Goal: Information Seeking & Learning: Learn about a topic

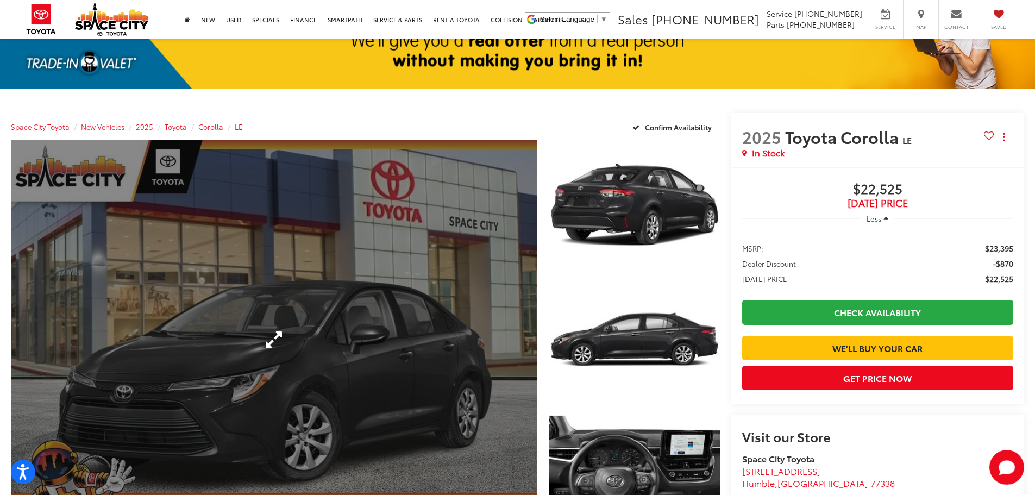
scroll to position [109, 0]
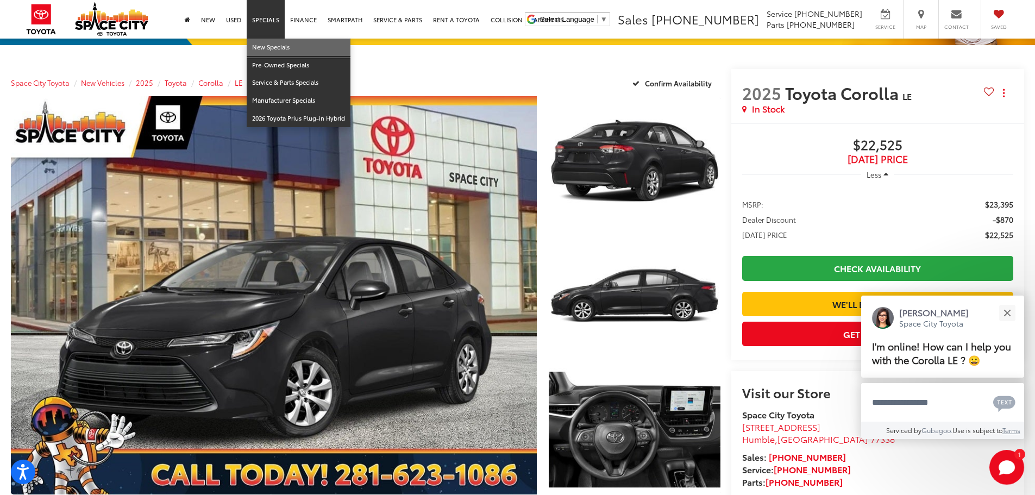
click at [278, 43] on link "New Specials" at bounding box center [299, 48] width 104 height 18
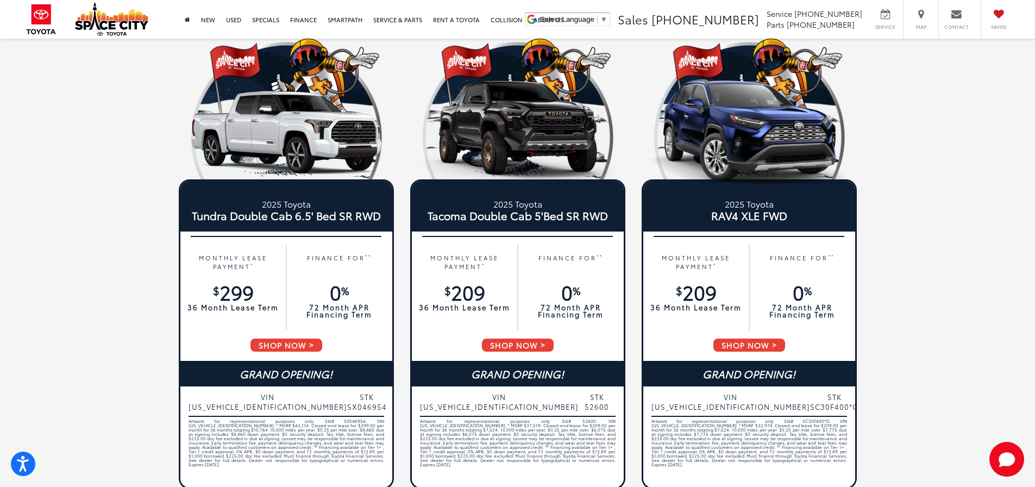
scroll to position [54, 0]
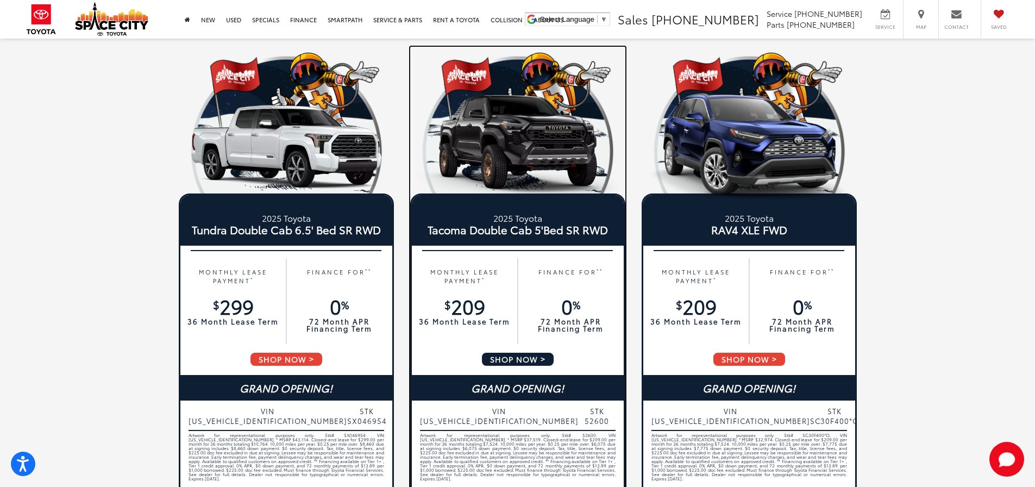
click at [520, 358] on span "SHOP NOW" at bounding box center [518, 359] width 74 height 15
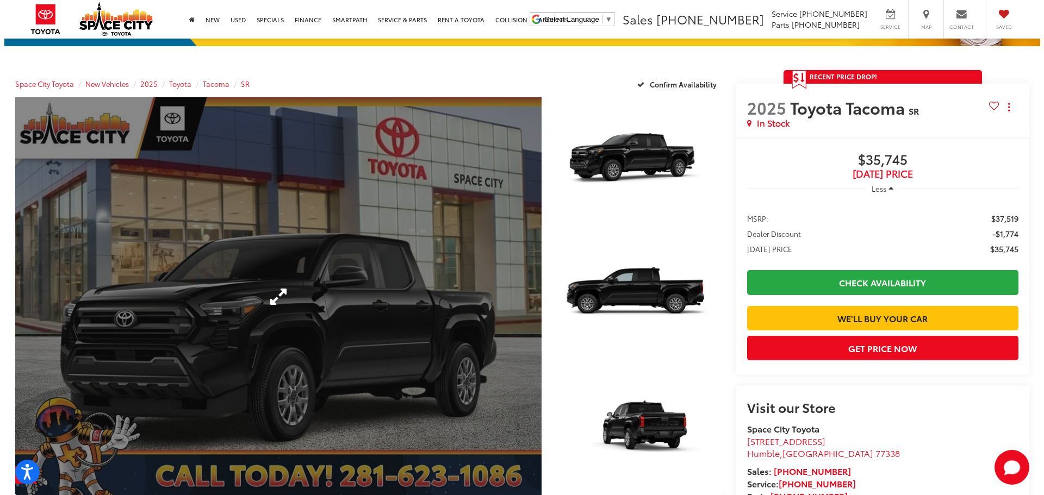
scroll to position [109, 0]
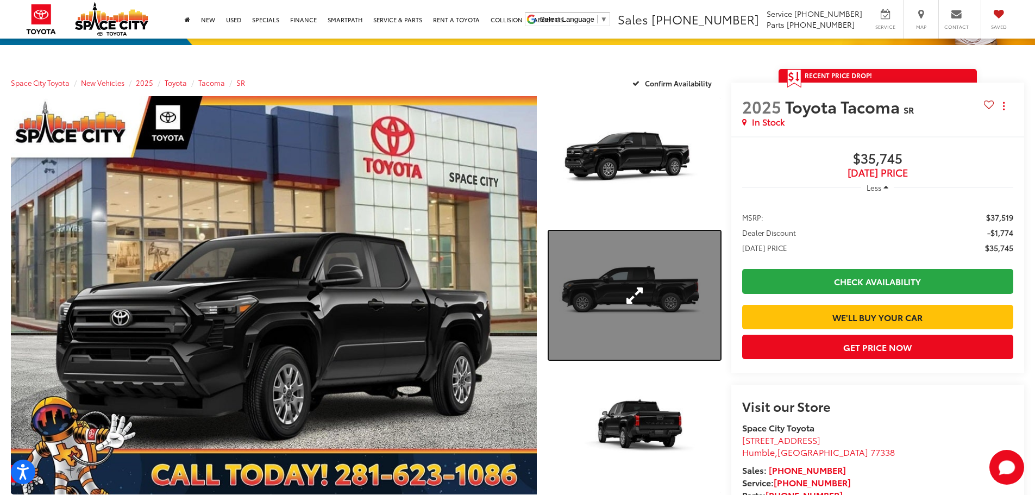
click at [635, 286] on link "Expand Photo 2" at bounding box center [635, 295] width 172 height 129
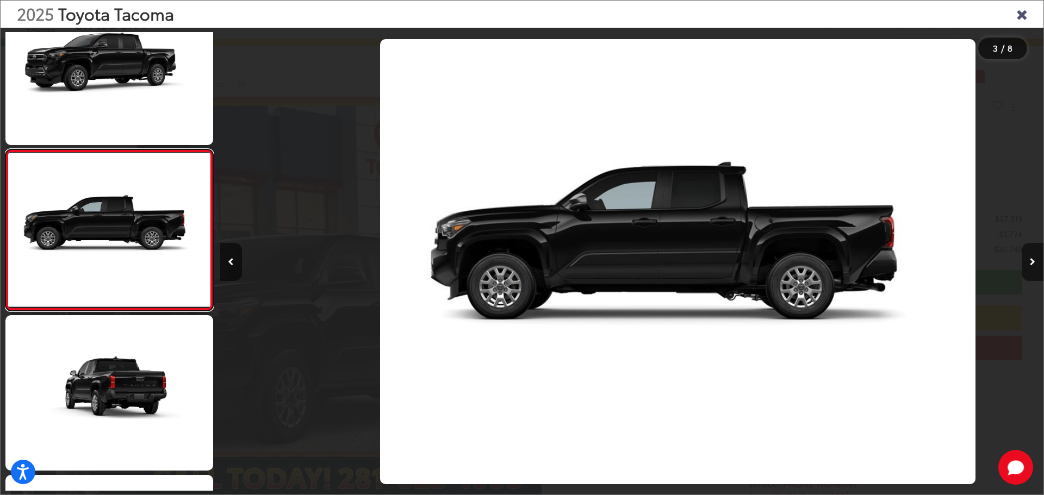
scroll to position [0, 1646]
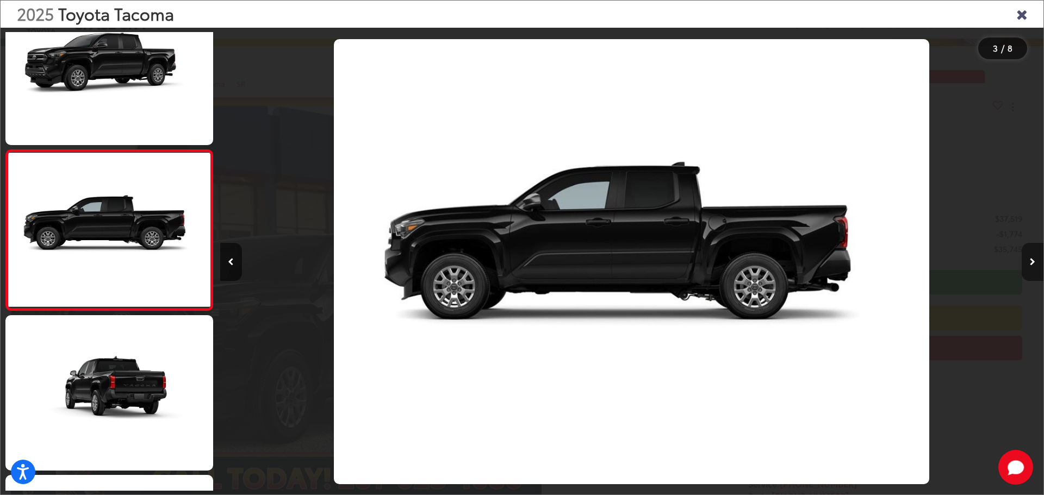
click at [1033, 260] on icon "Next image" at bounding box center [1031, 262] width 5 height 8
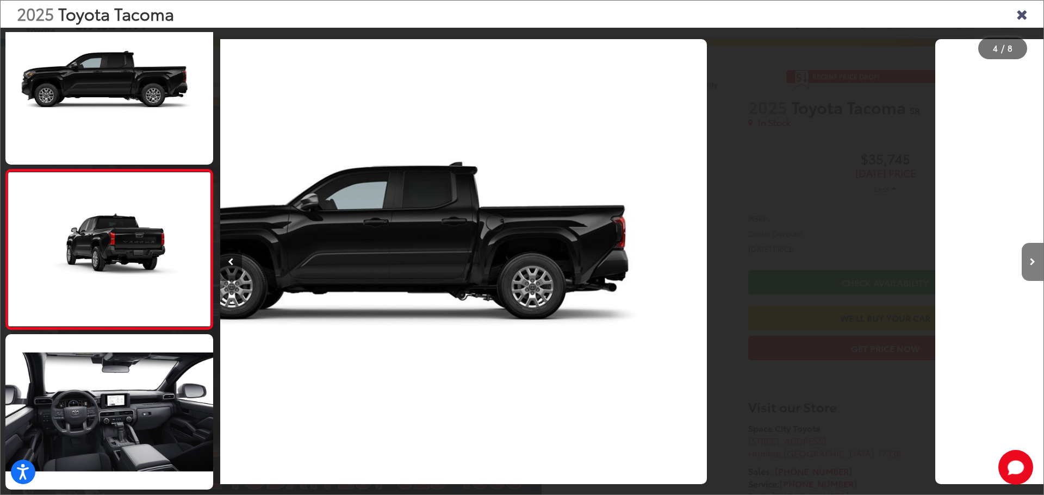
scroll to position [363, 0]
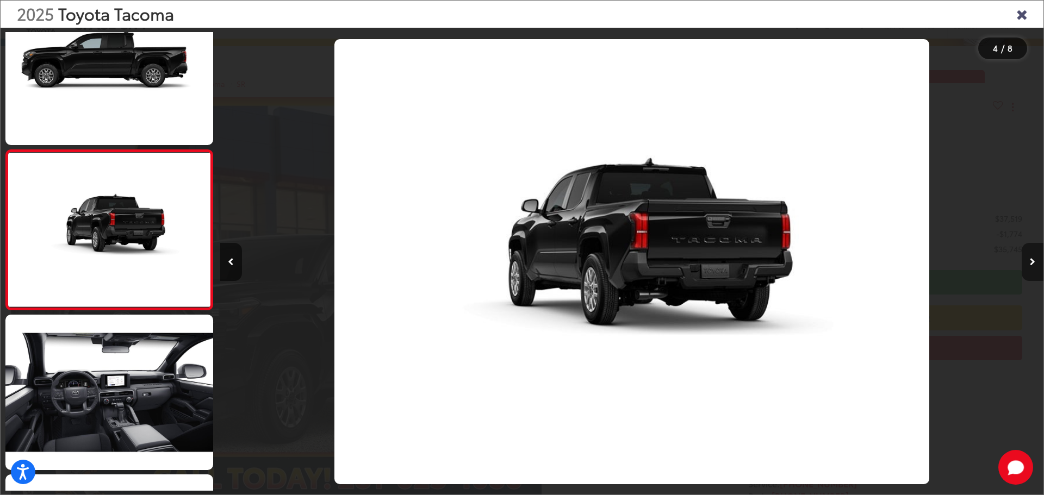
click at [1033, 260] on icon "Next image" at bounding box center [1031, 262] width 5 height 8
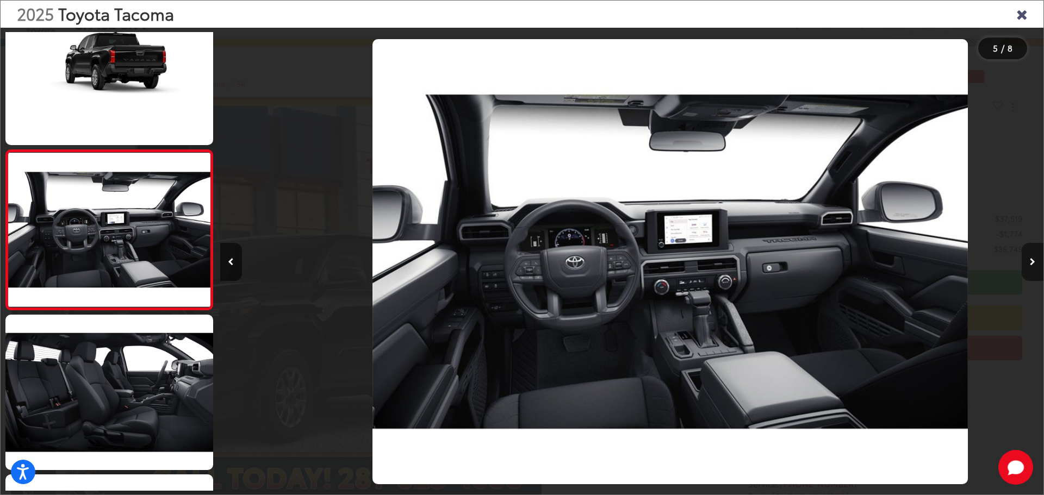
scroll to position [0, 3293]
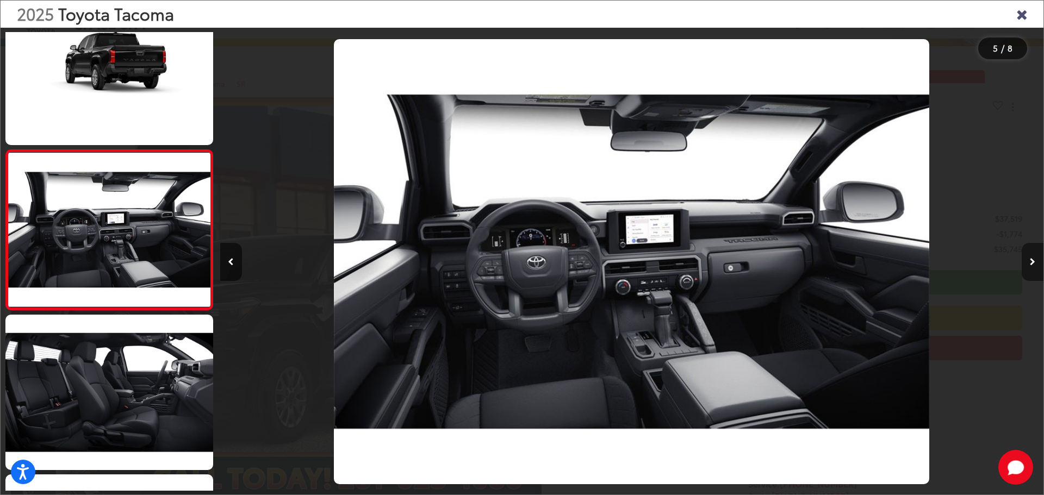
click at [1033, 260] on icon "Next image" at bounding box center [1031, 262] width 5 height 8
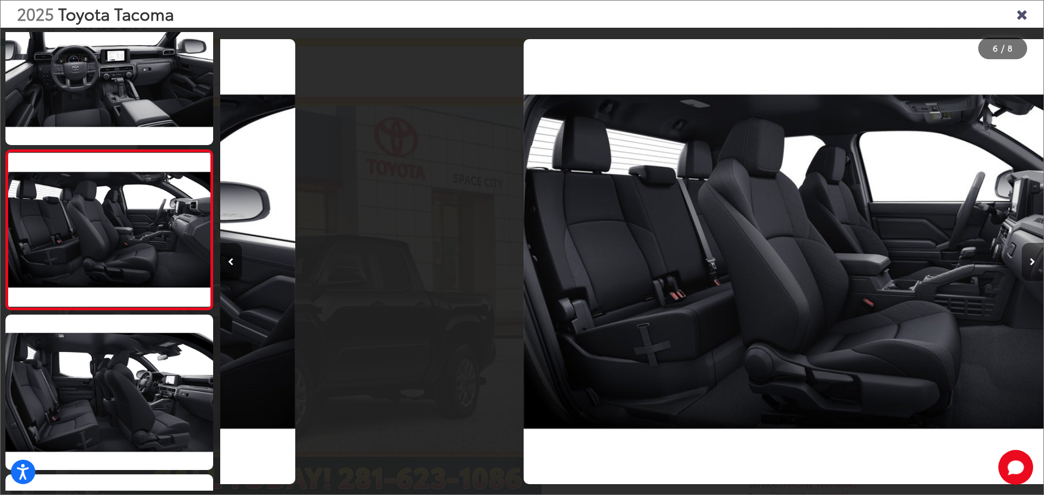
scroll to position [0, 4116]
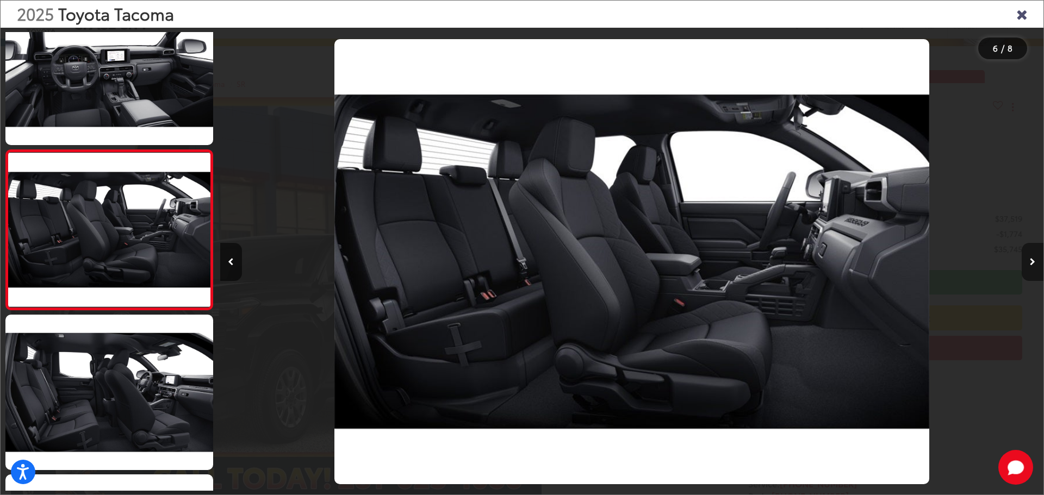
click at [1032, 261] on icon "Next image" at bounding box center [1031, 262] width 5 height 8
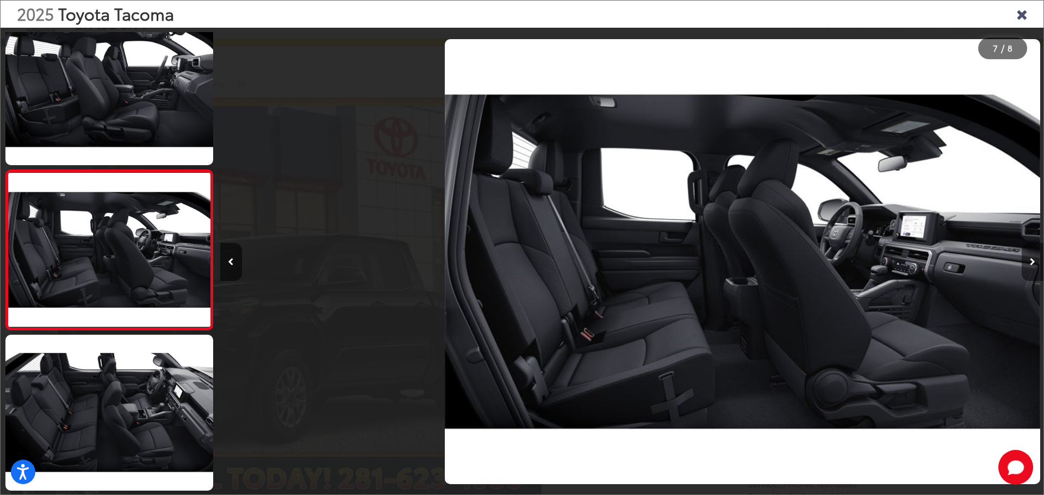
scroll to position [0, 4939]
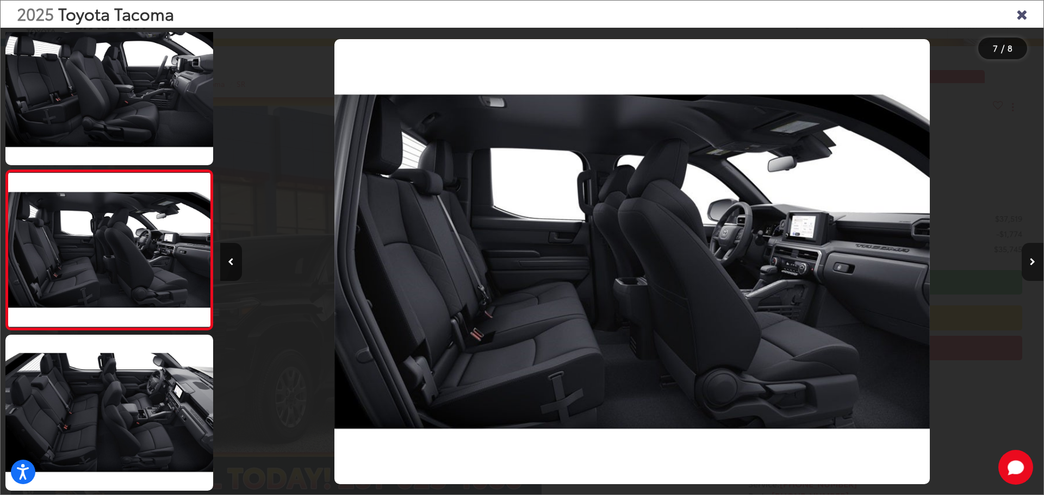
click at [1032, 261] on icon "Next image" at bounding box center [1031, 262] width 5 height 8
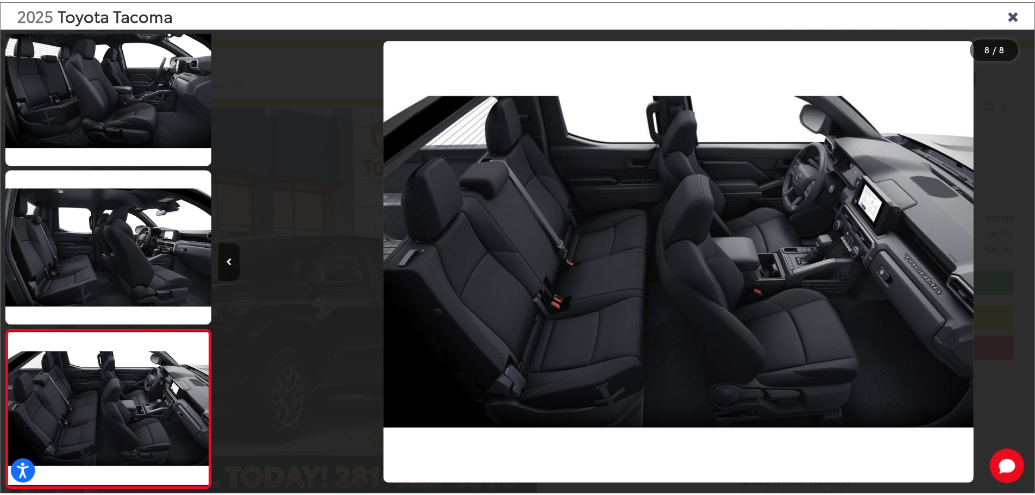
scroll to position [0, 5762]
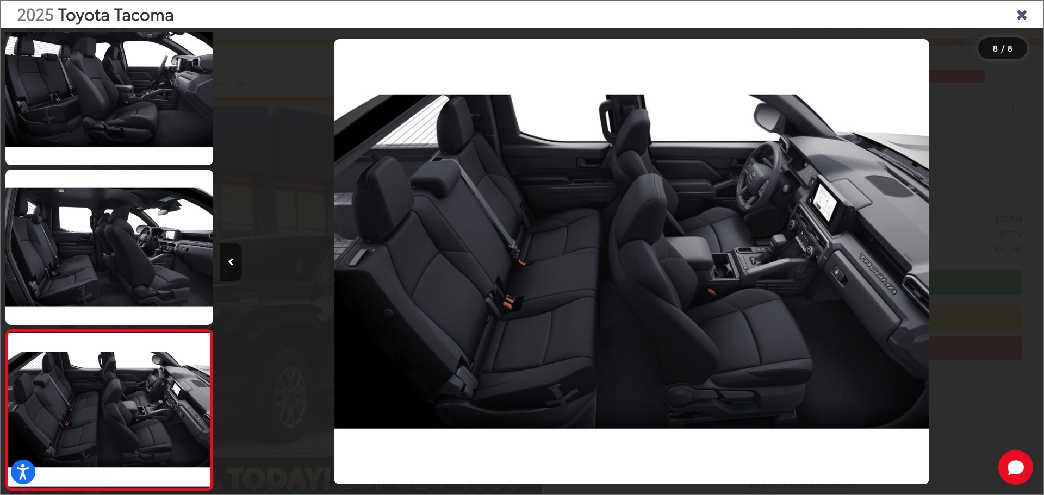
click at [1024, 10] on icon "Close gallery" at bounding box center [1021, 14] width 11 height 14
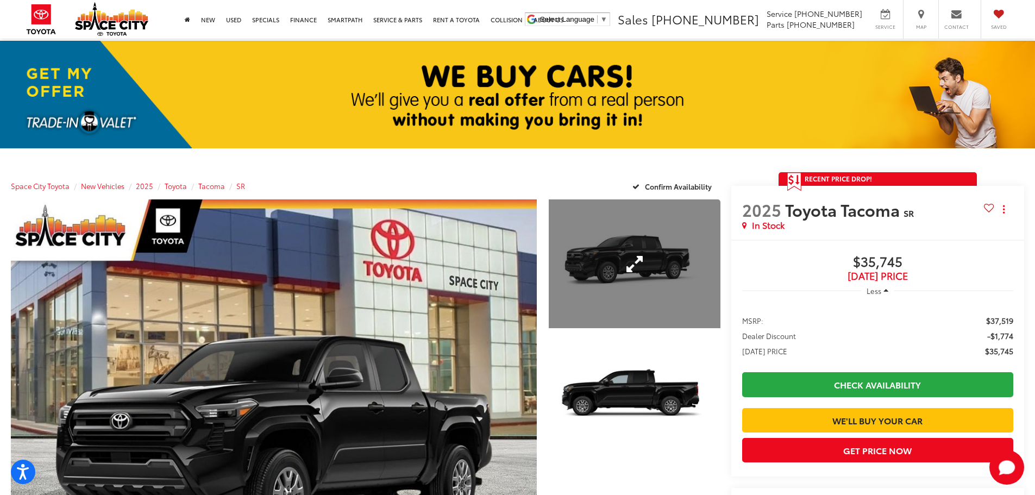
scroll to position [0, 0]
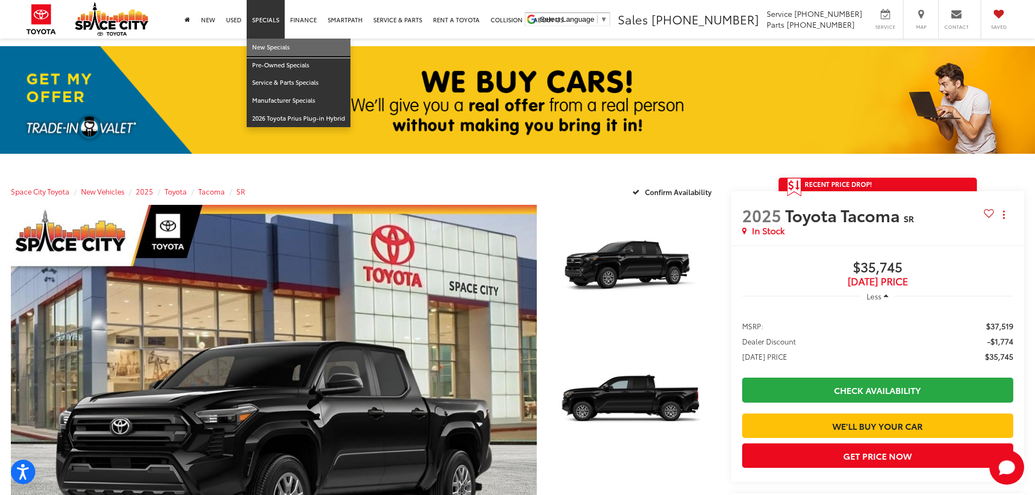
click at [272, 42] on link "New Specials" at bounding box center [299, 48] width 104 height 18
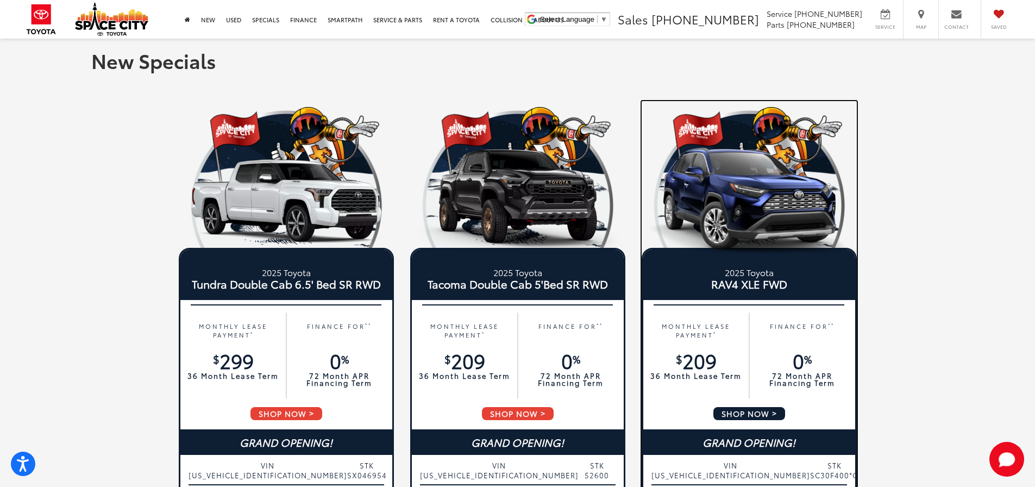
click at [764, 408] on span "SHOP NOW" at bounding box center [750, 413] width 74 height 15
